Goal: Information Seeking & Learning: Learn about a topic

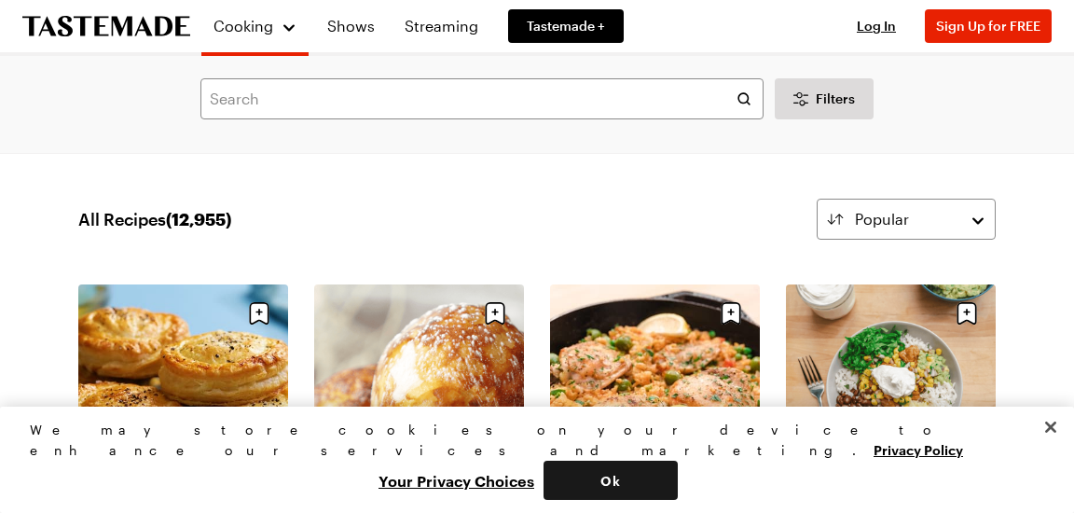
click at [678, 483] on button "Ok" at bounding box center [610, 479] width 134 height 39
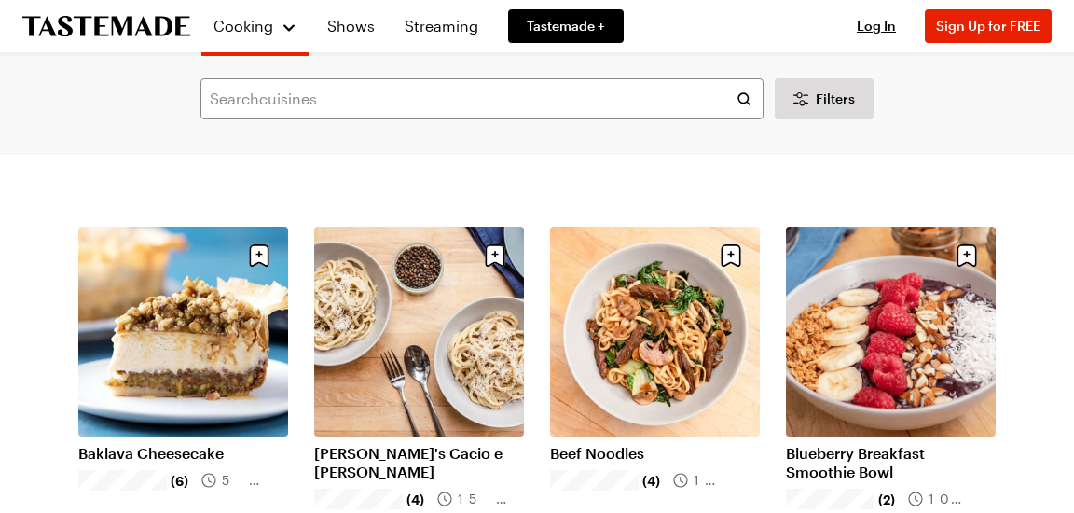
scroll to position [1906, 0]
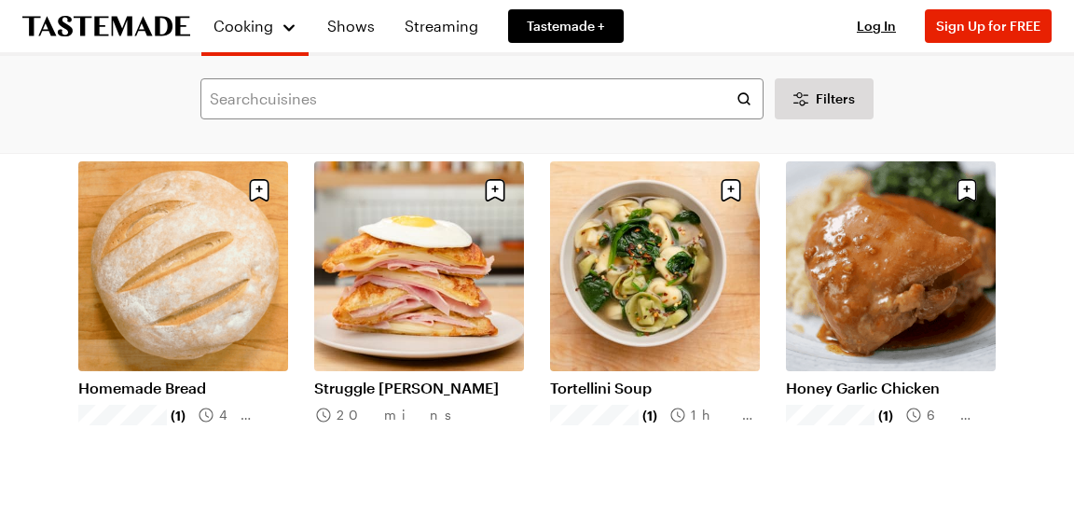
scroll to position [4134, 0]
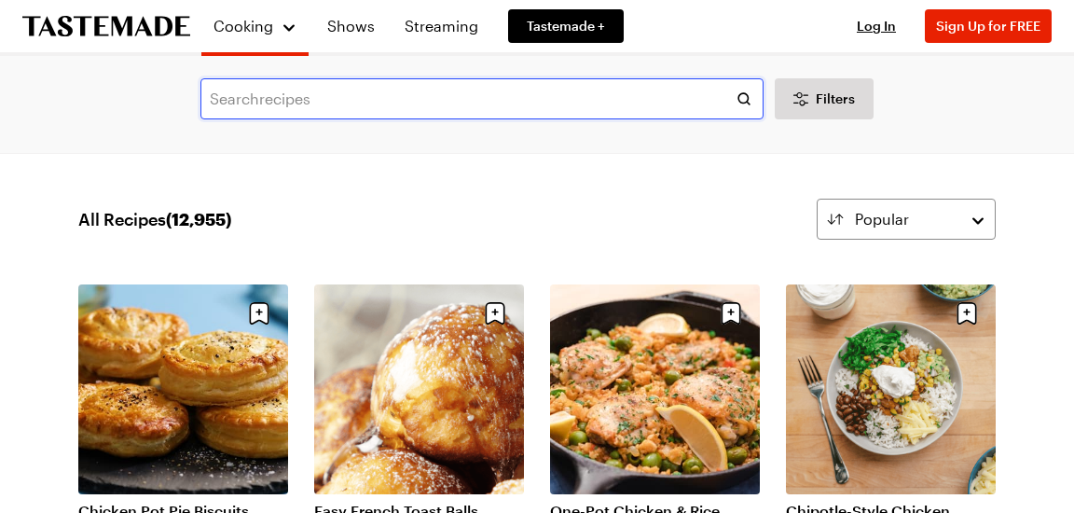
click at [213, 99] on input "text" at bounding box center [481, 98] width 563 height 41
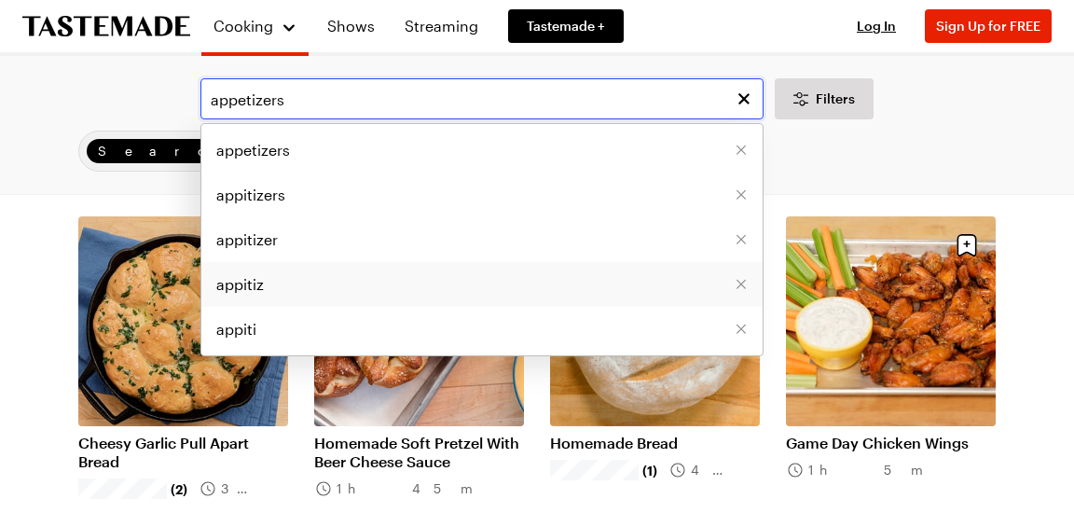
scroll to position [111, 0]
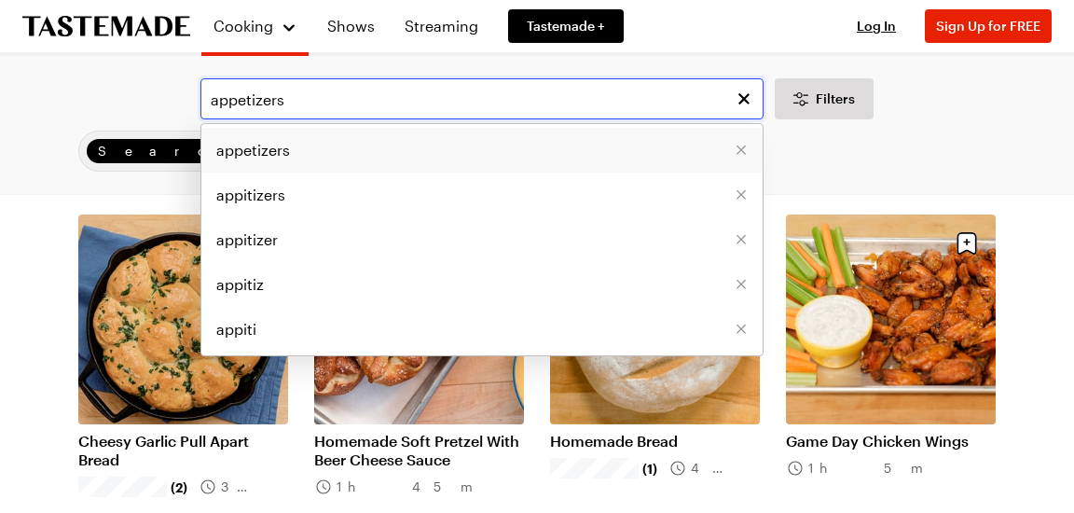
type input "appetizers"
click at [279, 148] on span "appetizers" at bounding box center [253, 150] width 74 height 22
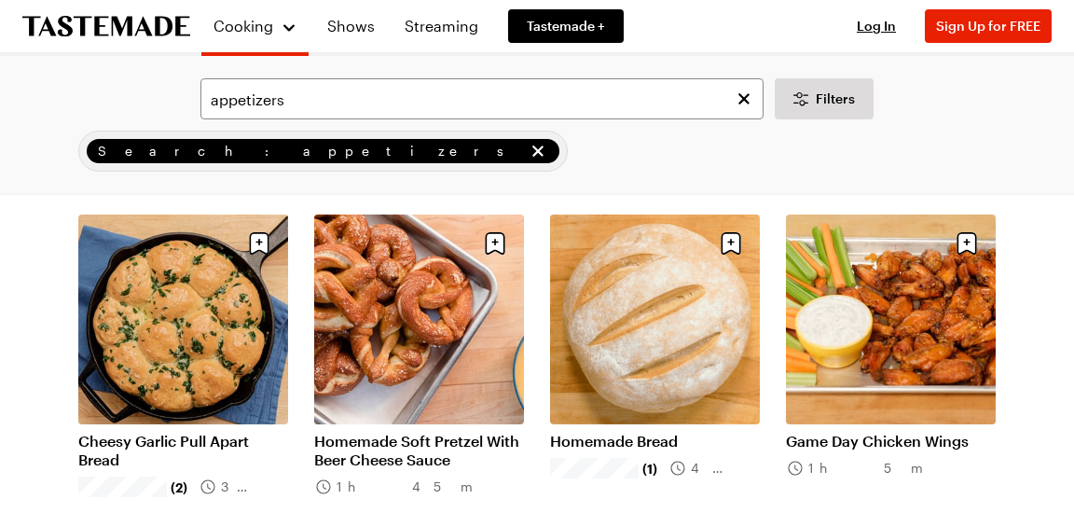
click at [529, 145] on icon "remove Search: appetizers" at bounding box center [538, 151] width 19 height 19
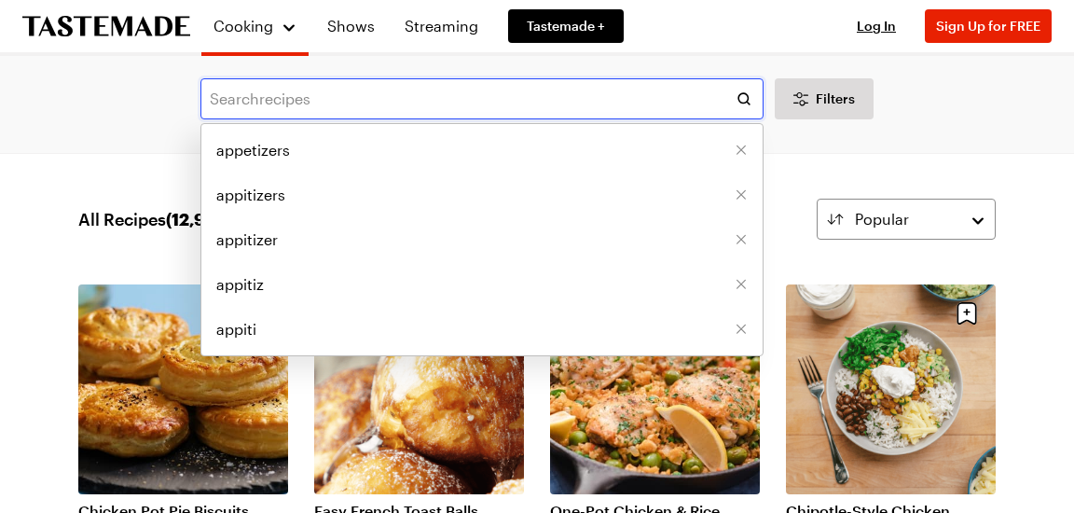
click at [214, 97] on input "text" at bounding box center [481, 98] width 563 height 41
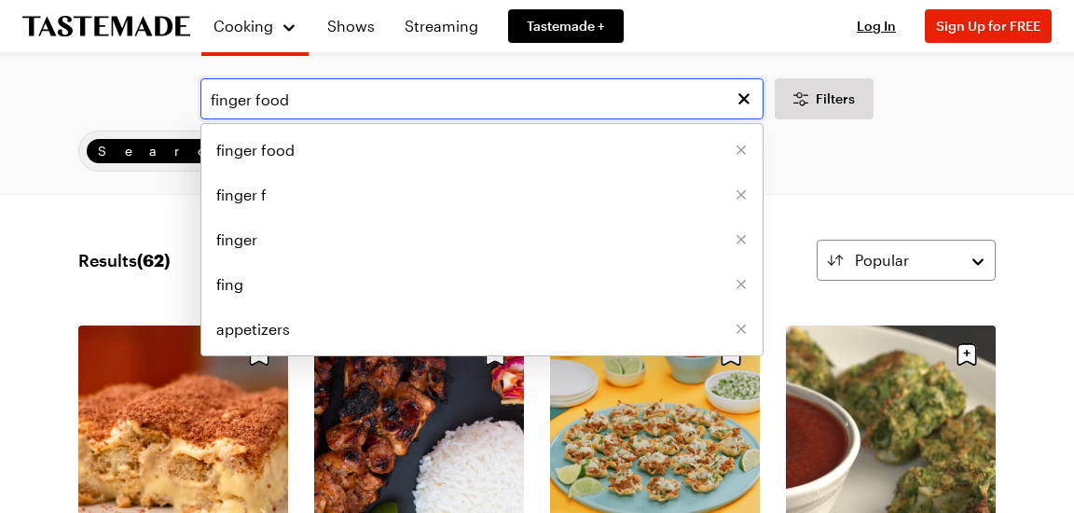
type input "finger food"
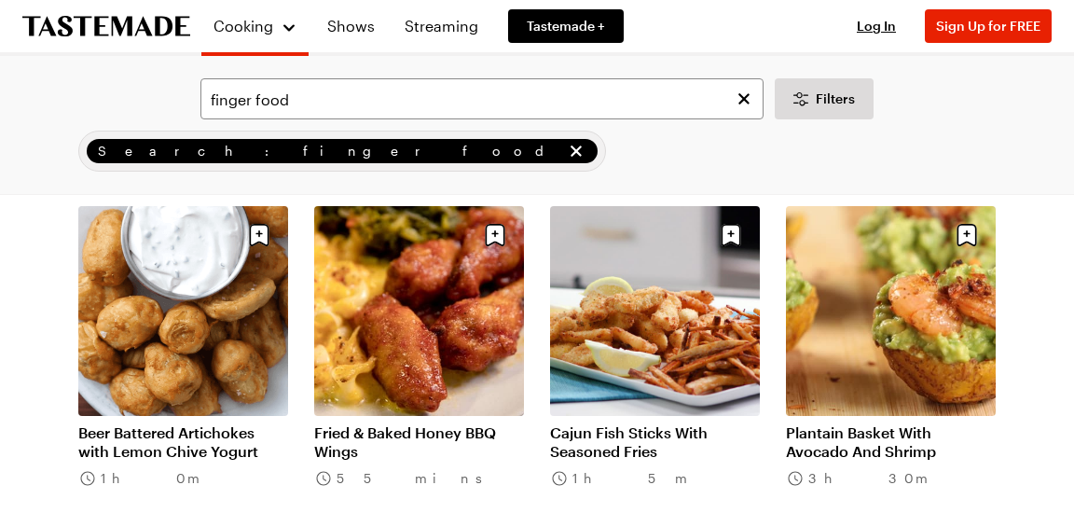
scroll to position [1943, 0]
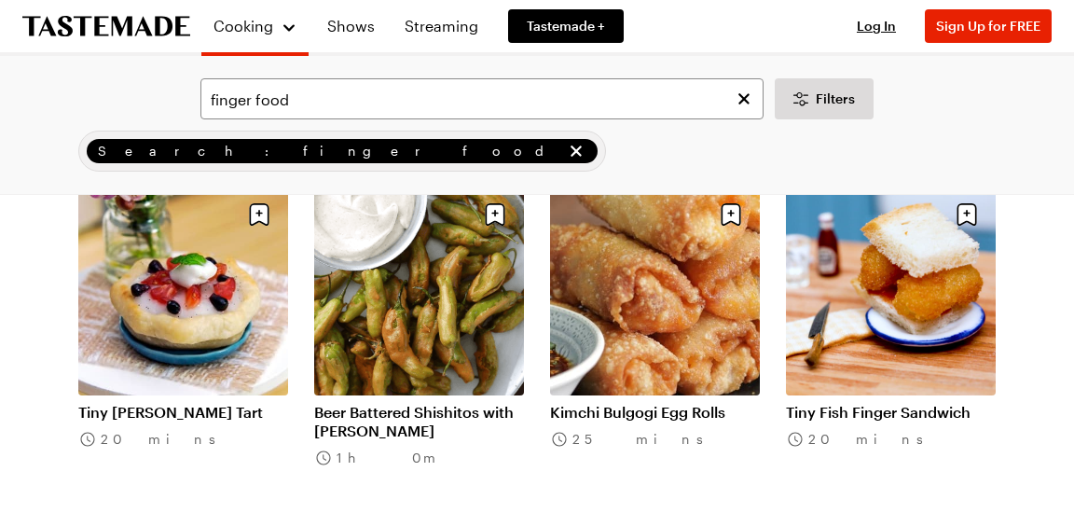
scroll to position [4153, 0]
